Goal: Task Accomplishment & Management: Use online tool/utility

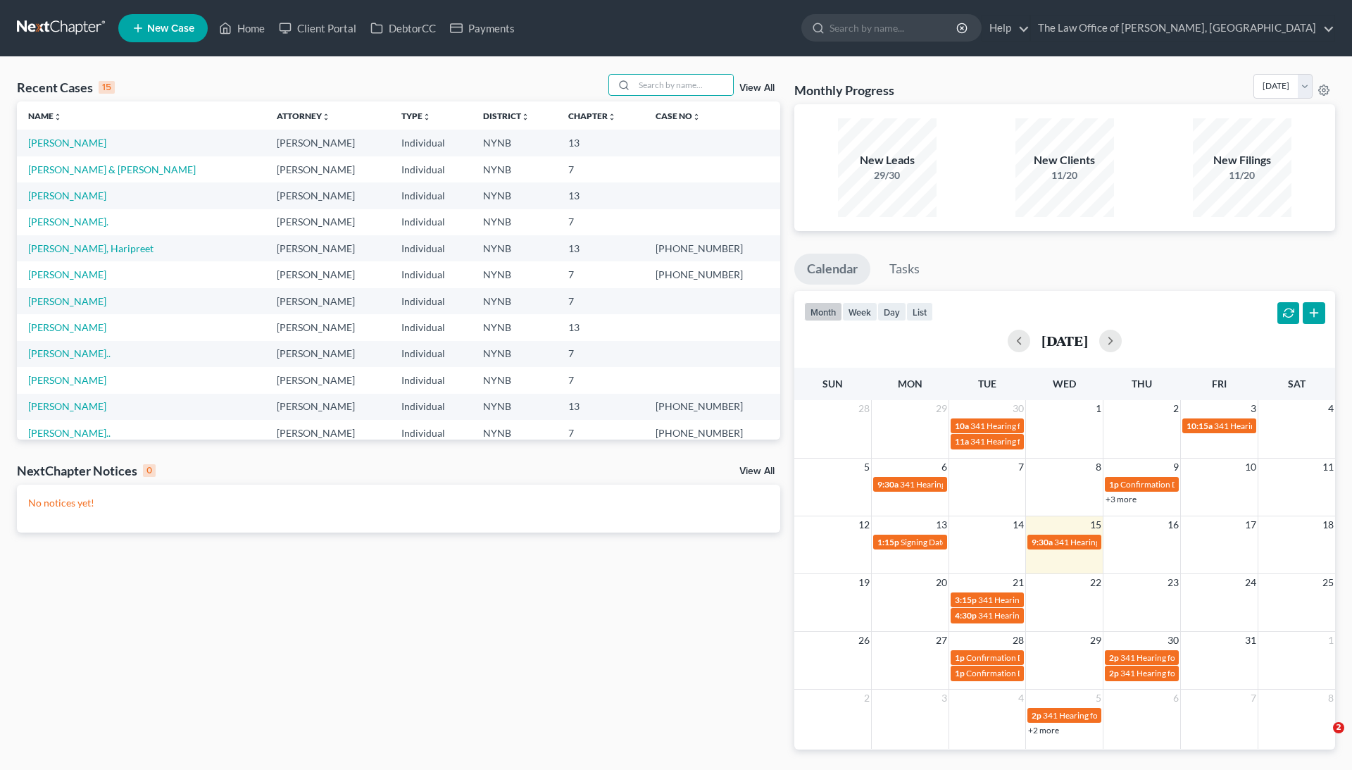
click at [673, 82] on input "search" at bounding box center [684, 85] width 99 height 20
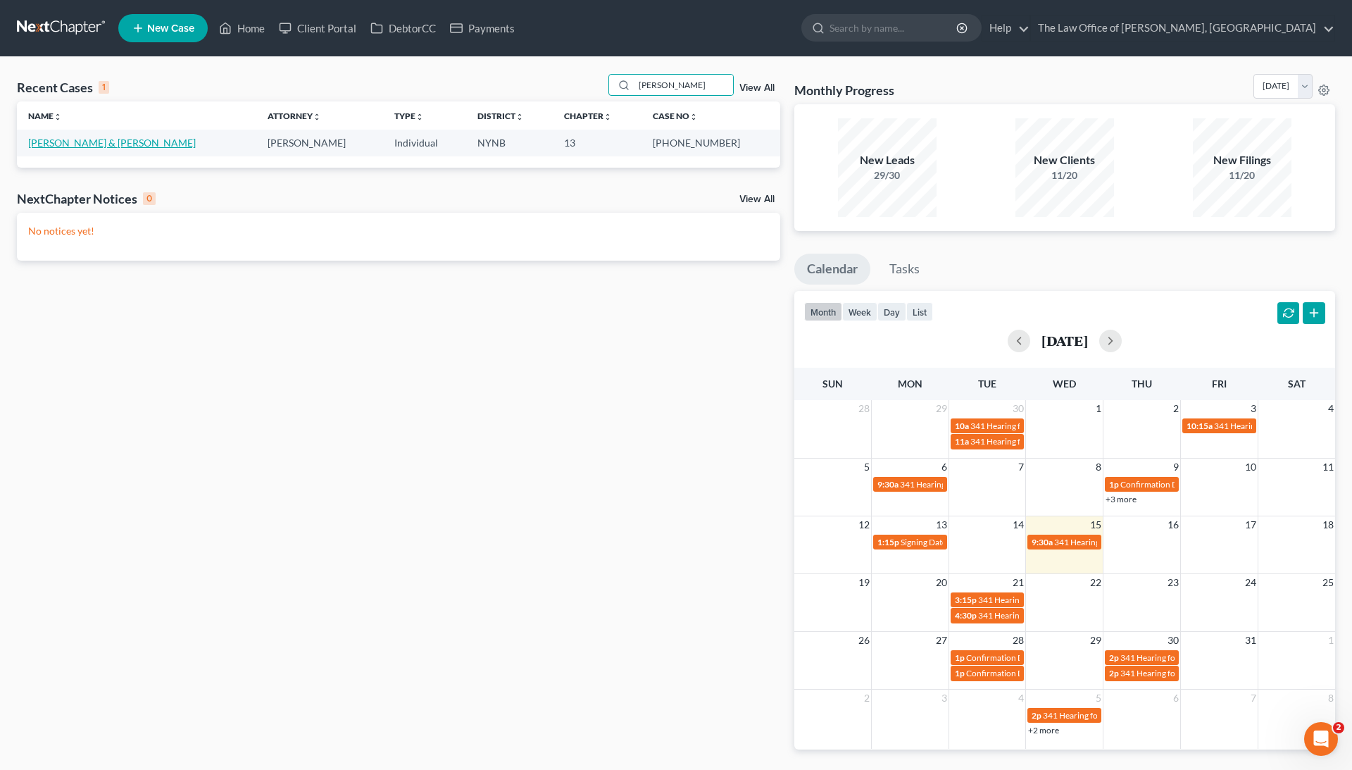
type input "[PERSON_NAME]"
click at [61, 144] on link "[PERSON_NAME] & [PERSON_NAME]" at bounding box center [112, 143] width 168 height 12
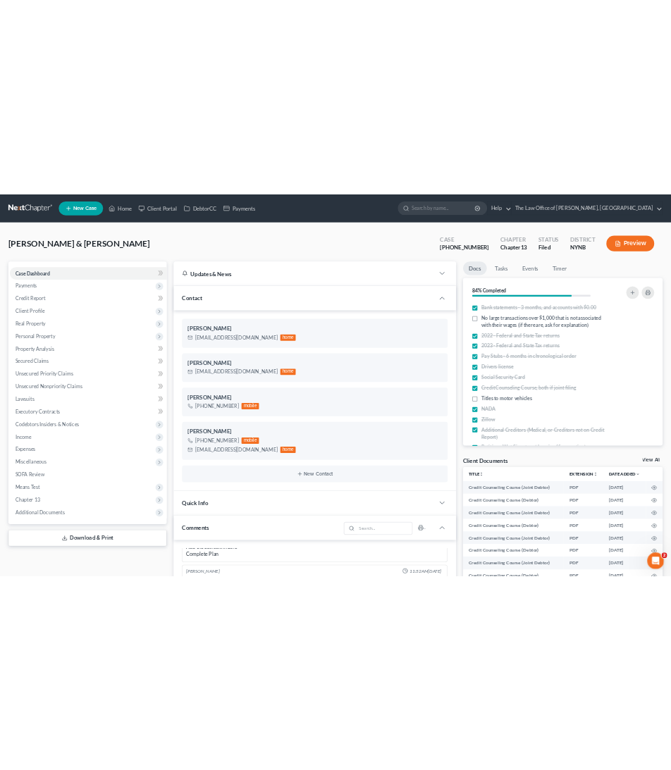
scroll to position [1454, 0]
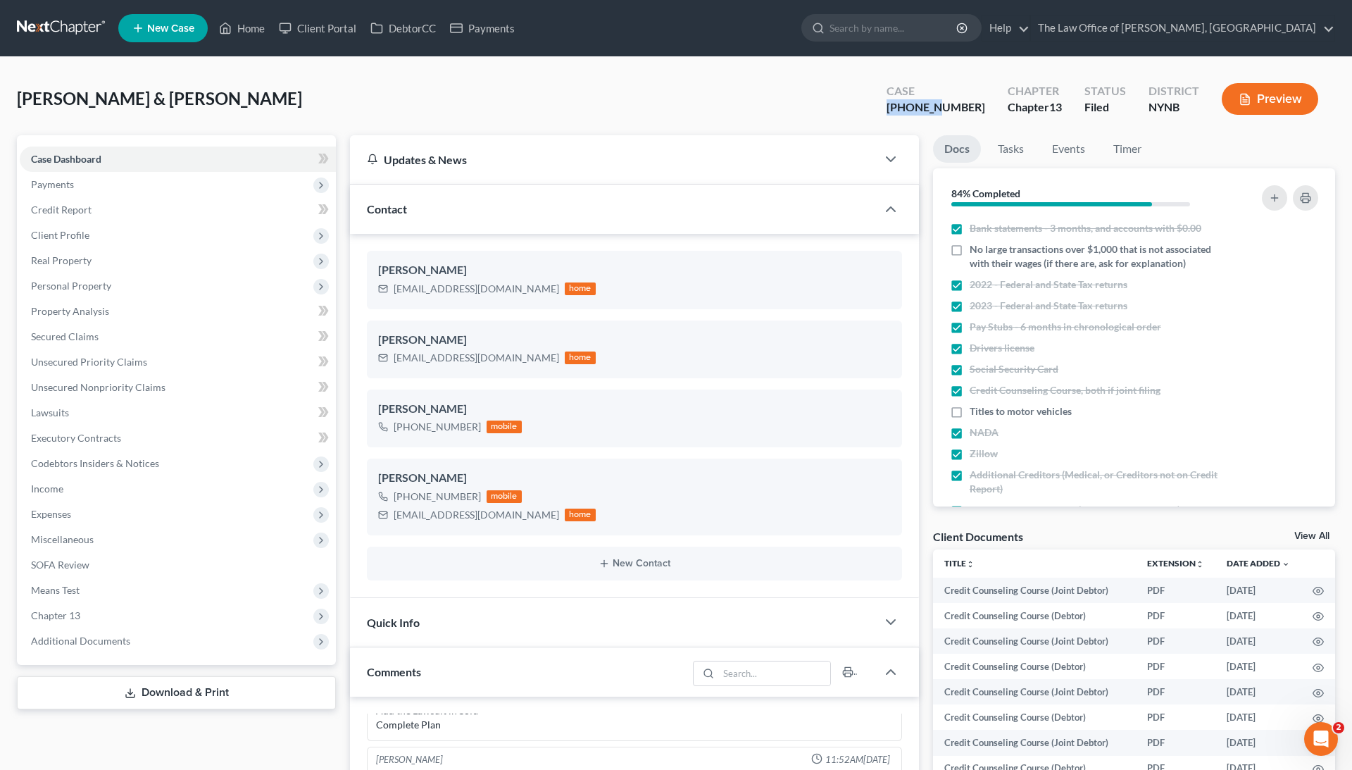
drag, startPoint x: 975, startPoint y: 107, endPoint x: 917, endPoint y: 107, distance: 57.8
click at [917, 107] on div "Case [PHONE_NUMBER]" at bounding box center [936, 101] width 121 height 42
copy div "24-11438"
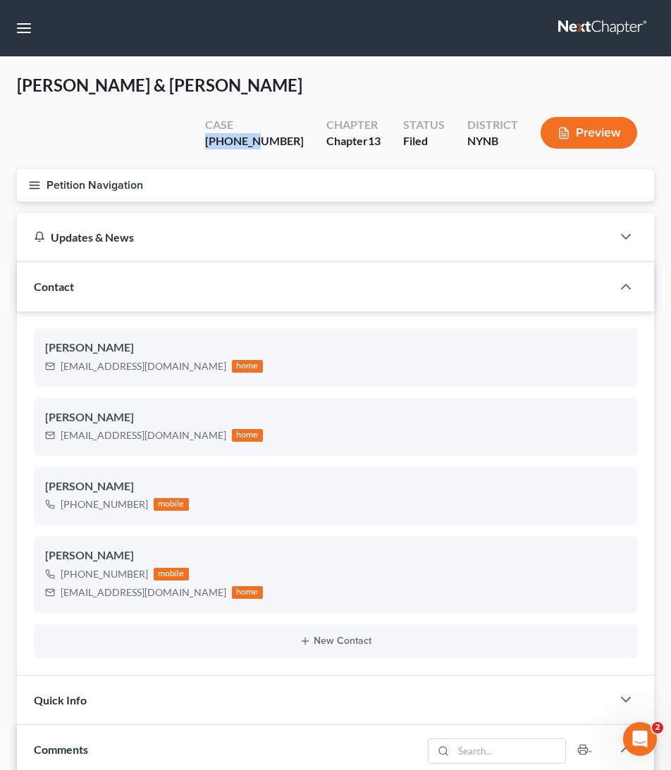
scroll to position [397, 0]
copy div "24-11438"
click at [569, 127] on icon "button" at bounding box center [563, 133] width 13 height 13
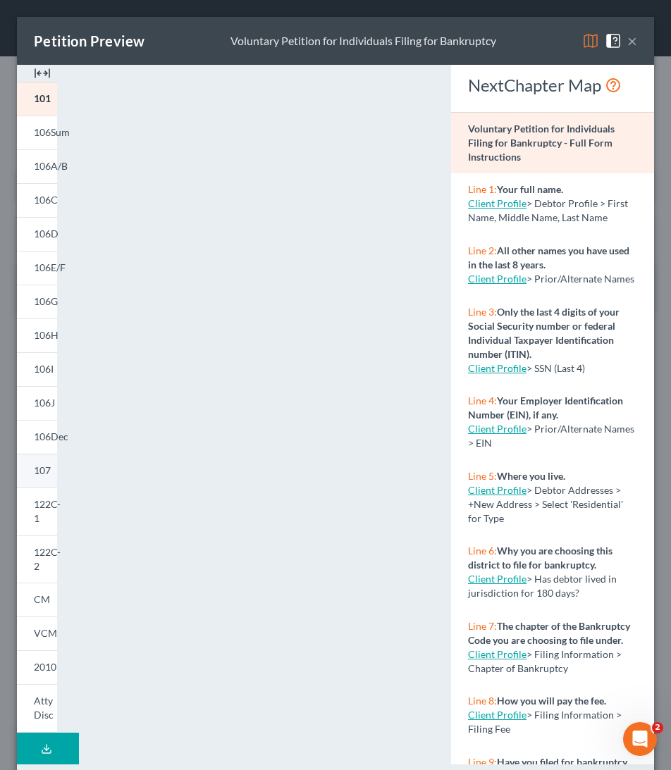
click at [45, 464] on span "107" at bounding box center [42, 470] width 17 height 12
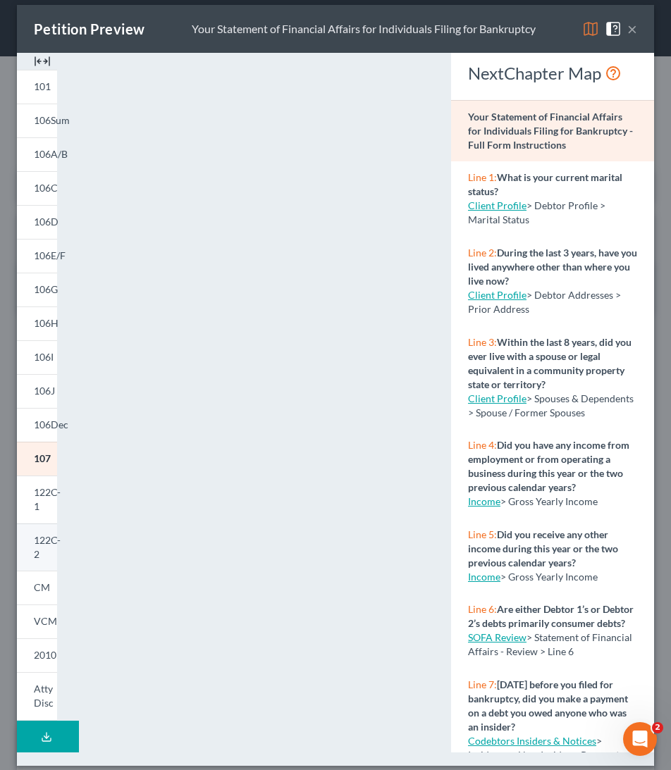
scroll to position [0, 0]
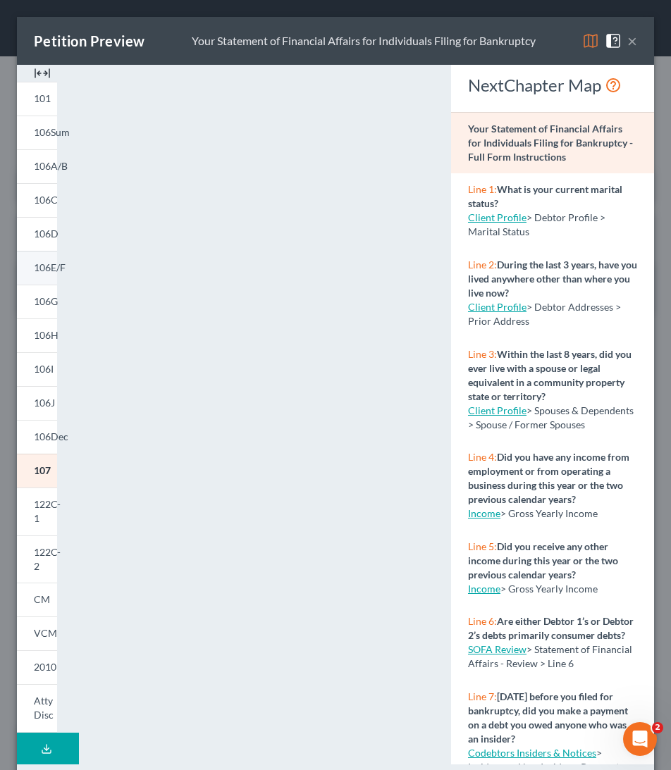
click at [48, 275] on link "106E/F" at bounding box center [37, 268] width 40 height 34
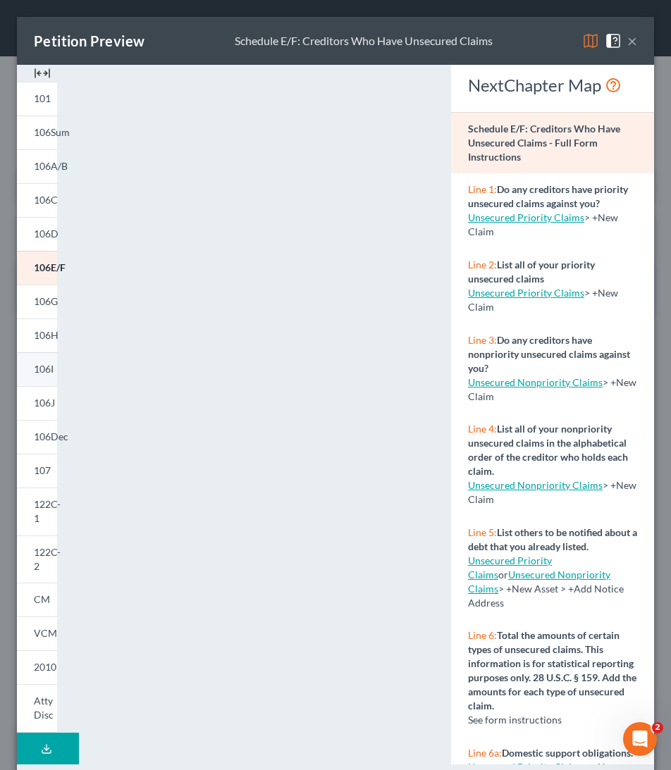
click at [39, 366] on span "106I" at bounding box center [44, 369] width 20 height 12
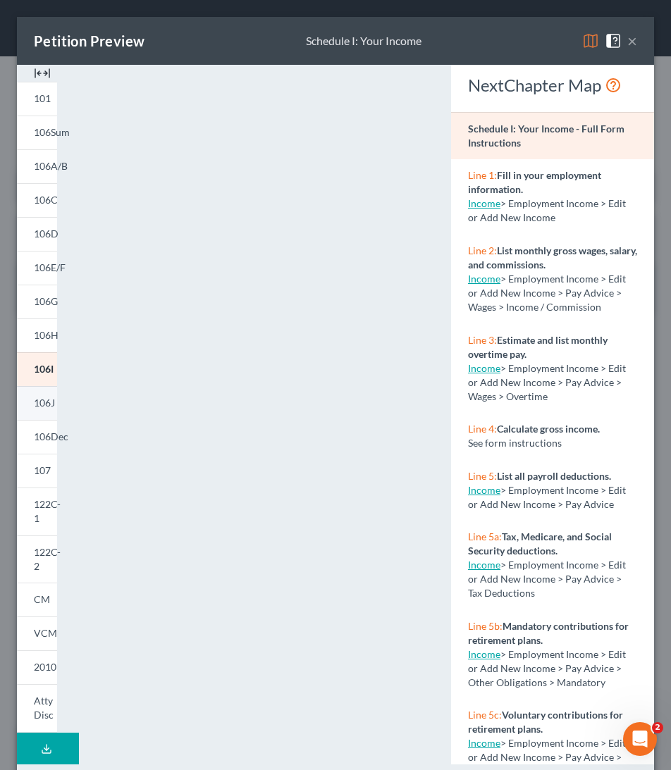
click at [41, 402] on span "106J" at bounding box center [44, 403] width 21 height 12
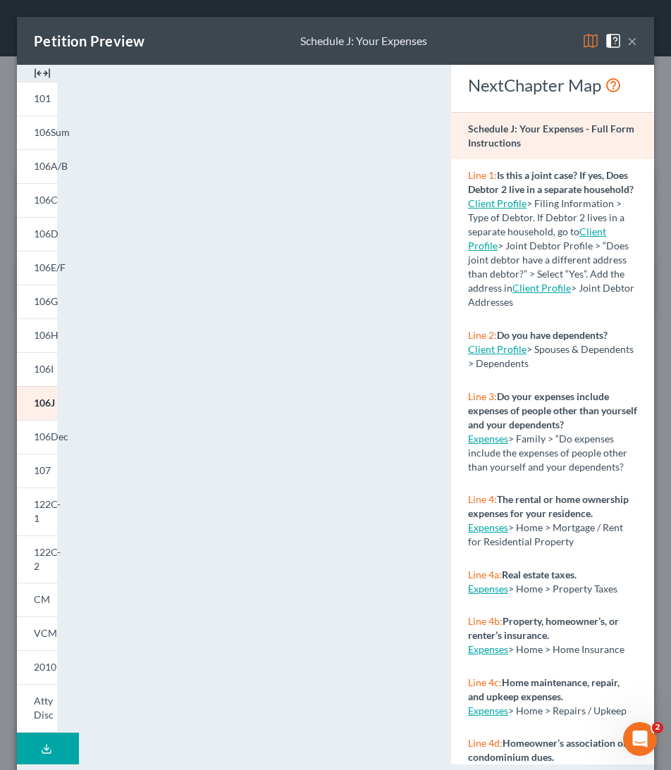
click at [630, 48] on button "×" at bounding box center [632, 40] width 10 height 17
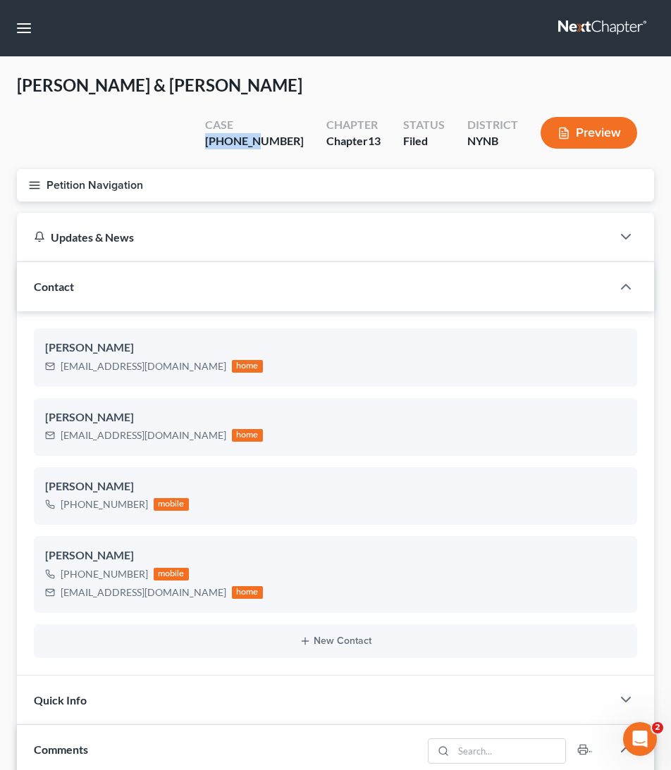
click at [74, 169] on button "Petition Navigation" at bounding box center [335, 185] width 637 height 32
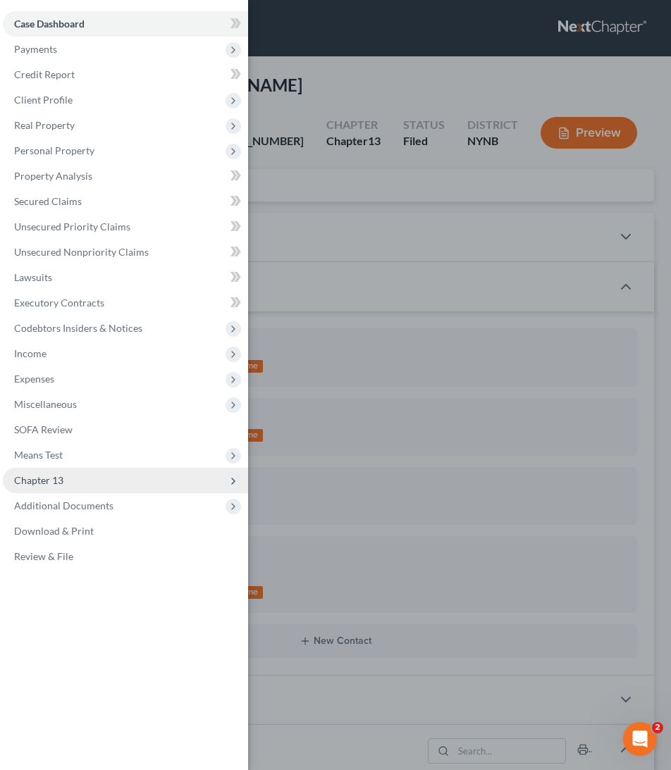
click at [49, 488] on span "Chapter 13" at bounding box center [125, 480] width 245 height 25
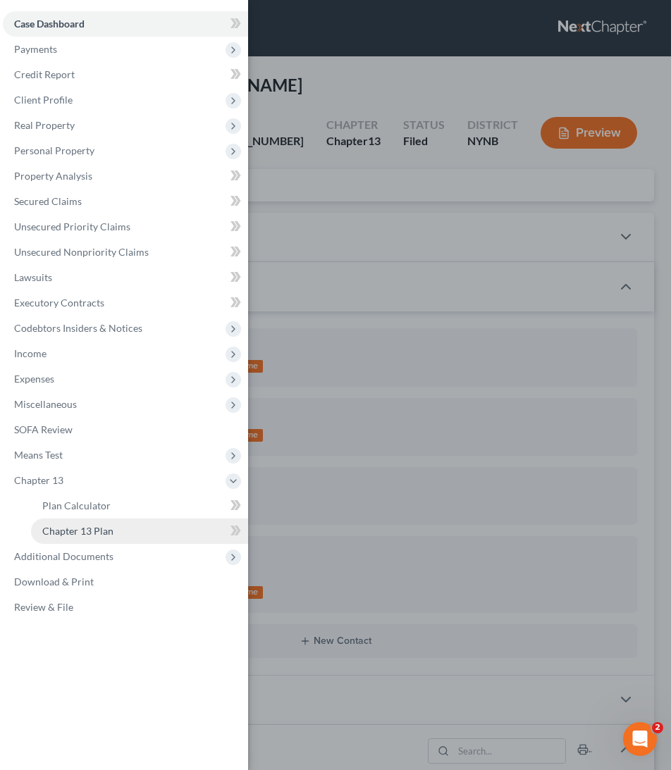
click at [54, 536] on link "Chapter 13 Plan" at bounding box center [139, 530] width 217 height 25
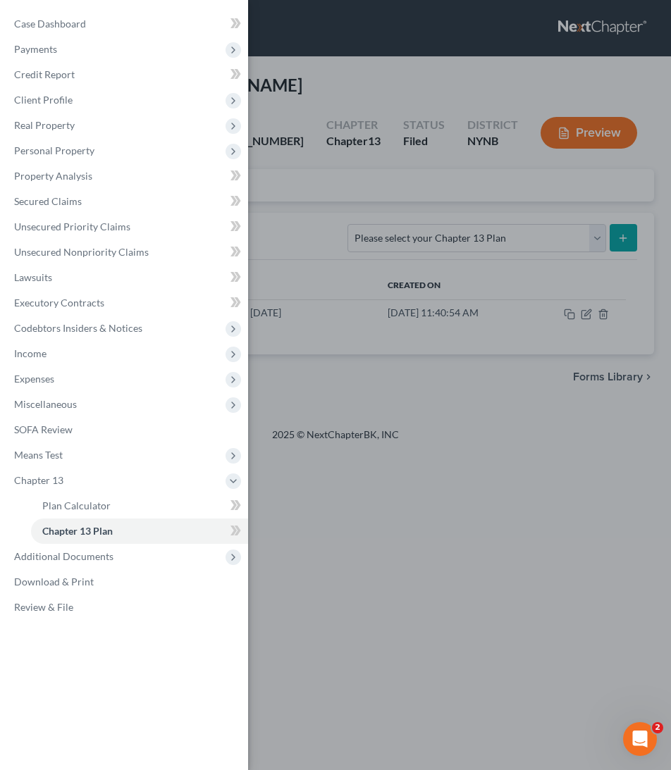
click at [333, 342] on div "Case Dashboard Payments Invoices Payments Payments Credit Report Client Profile" at bounding box center [335, 385] width 671 height 770
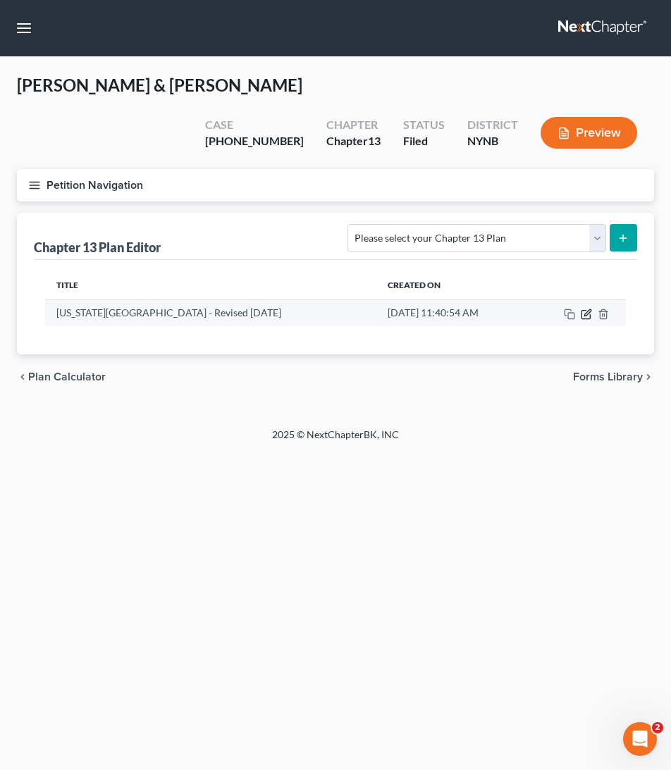
click at [582, 309] on icon "button" at bounding box center [585, 314] width 11 height 11
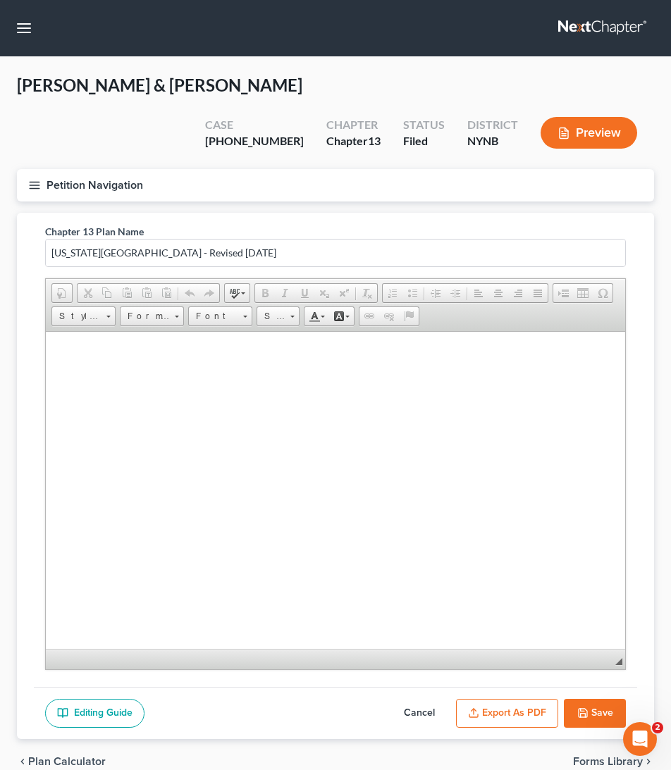
click at [417, 283] on span "Document Document Properties Clipboard/Undo Cut Copy Paste Paste as plain text …" at bounding box center [335, 294] width 568 height 23
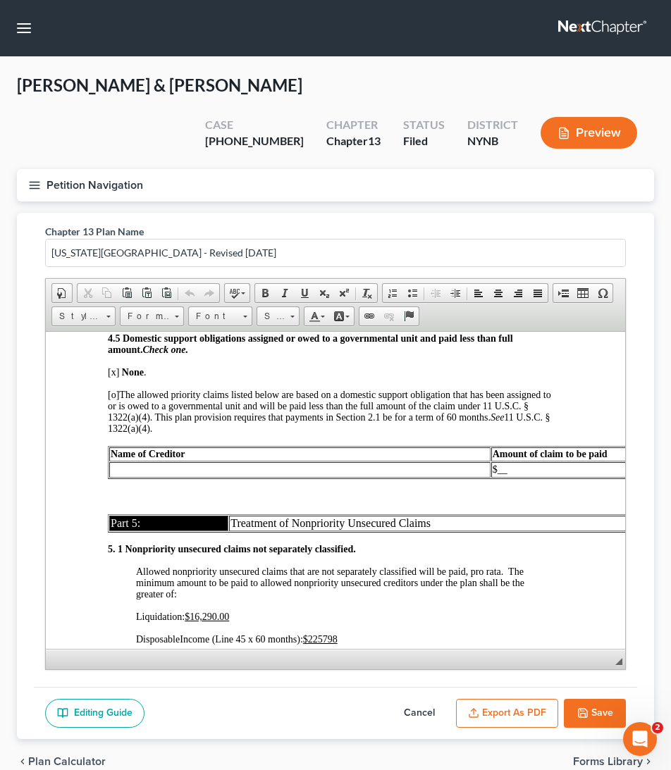
scroll to position [3959, 6]
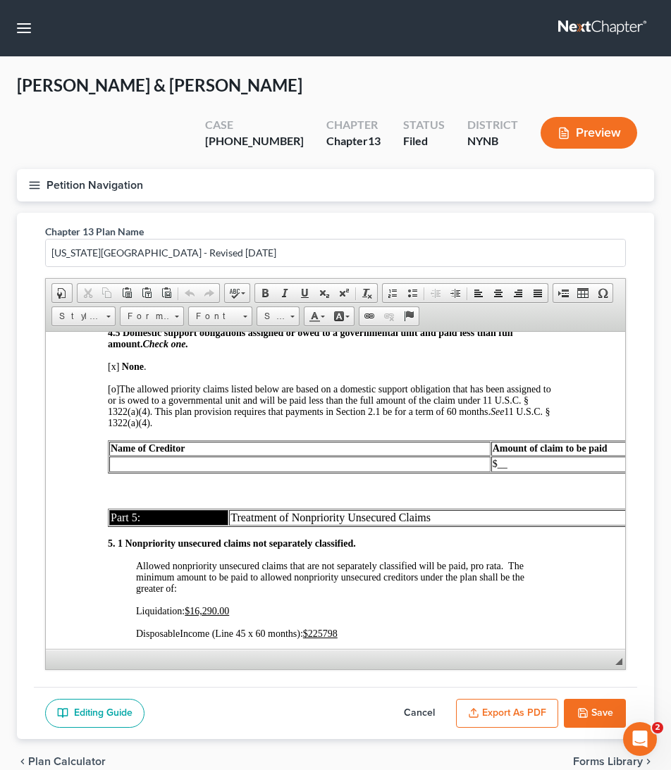
click at [333, 628] on u "$225798" at bounding box center [320, 633] width 35 height 11
click at [516, 702] on button "Export as PDF" at bounding box center [507, 714] width 102 height 30
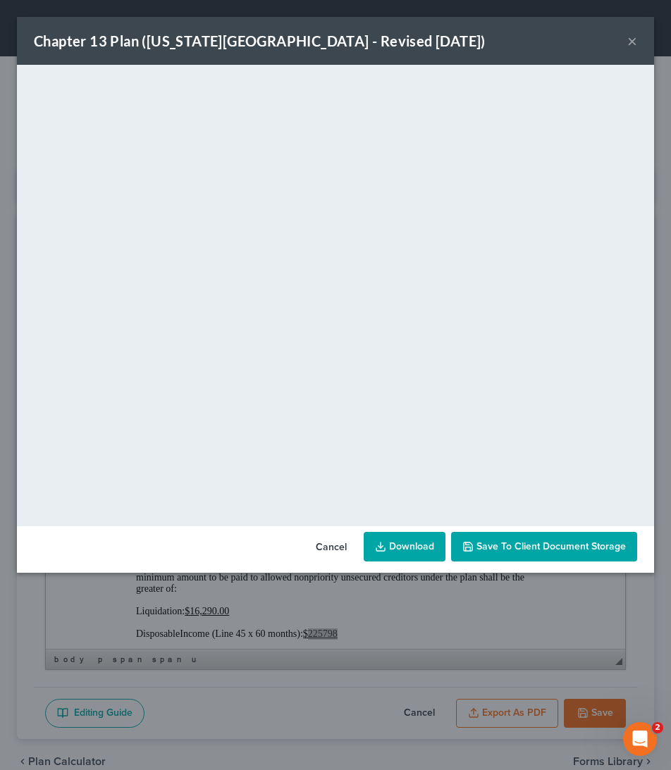
click at [406, 545] on link "Download" at bounding box center [404, 547] width 82 height 30
